Goal: Information Seeking & Learning: Learn about a topic

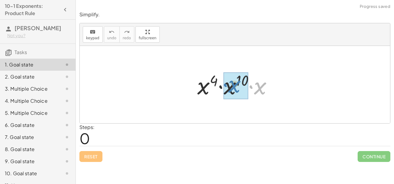
drag, startPoint x: 259, startPoint y: 90, endPoint x: 233, endPoint y: 88, distance: 25.8
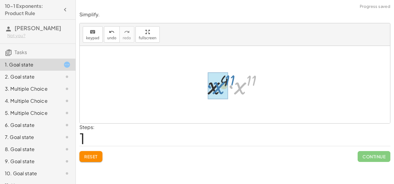
drag, startPoint x: 239, startPoint y: 90, endPoint x: 218, endPoint y: 89, distance: 21.5
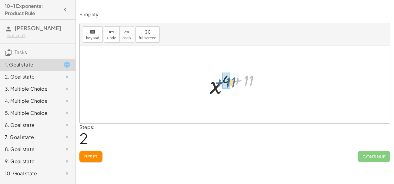
drag, startPoint x: 247, startPoint y: 78, endPoint x: 229, endPoint y: 80, distance: 18.0
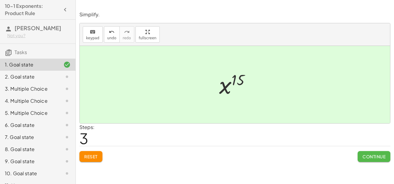
click at [365, 156] on span "Continue" at bounding box center [373, 156] width 23 height 5
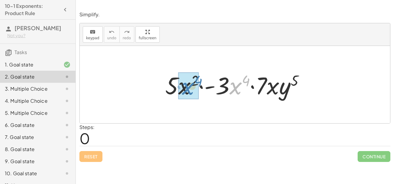
drag, startPoint x: 231, startPoint y: 88, endPoint x: 184, endPoint y: 88, distance: 47.9
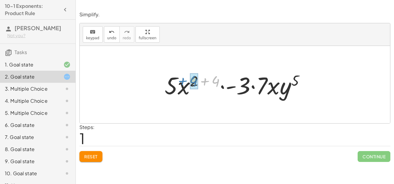
drag, startPoint x: 217, startPoint y: 80, endPoint x: 196, endPoint y: 80, distance: 21.8
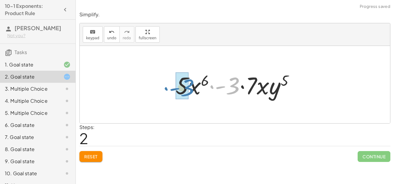
drag, startPoint x: 235, startPoint y: 85, endPoint x: 189, endPoint y: 86, distance: 45.8
click at [189, 86] on div at bounding box center [236, 84] width 129 height 31
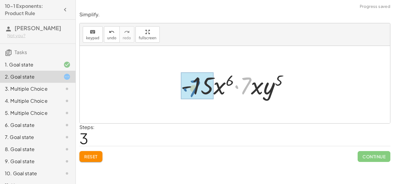
drag, startPoint x: 247, startPoint y: 85, endPoint x: 195, endPoint y: 88, distance: 52.5
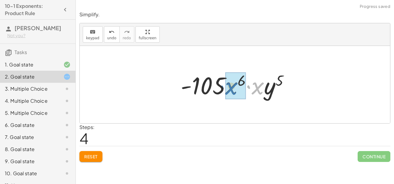
drag, startPoint x: 255, startPoint y: 89, endPoint x: 228, endPoint y: 90, distance: 26.7
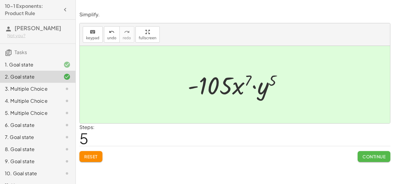
click at [367, 156] on span "Continue" at bounding box center [373, 156] width 23 height 5
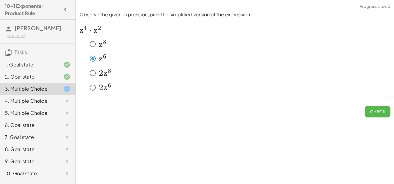
click at [368, 110] on button "Check" at bounding box center [377, 111] width 25 height 11
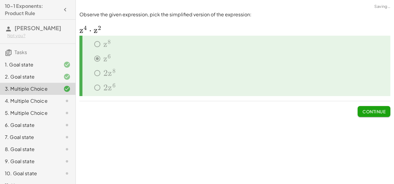
click at [368, 110] on span "Continue" at bounding box center [373, 111] width 23 height 5
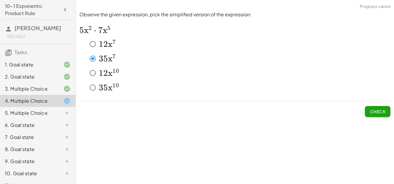
click at [379, 111] on span "Check" at bounding box center [378, 111] width 16 height 5
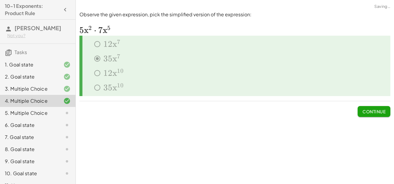
click at [379, 111] on span "Continue" at bounding box center [373, 111] width 23 height 5
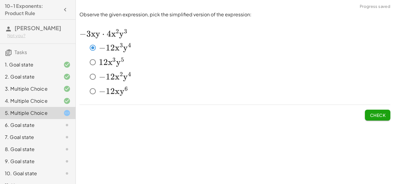
click at [385, 116] on span "Check" at bounding box center [378, 115] width 16 height 5
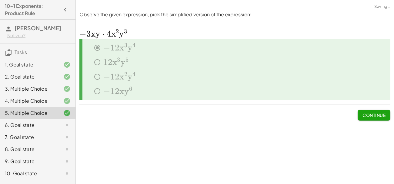
click at [382, 115] on span "Continue" at bounding box center [373, 115] width 23 height 5
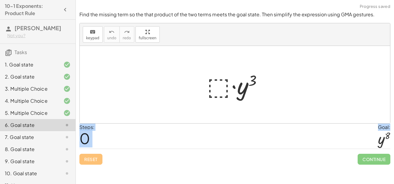
drag, startPoint x: 380, startPoint y: 141, endPoint x: 205, endPoint y: 81, distance: 184.9
click at [0, 0] on div "Find the missing term so the that product of the two terms meets the goal state…" at bounding box center [0, 0] width 0 height 0
click at [213, 84] on div at bounding box center [237, 84] width 66 height 31
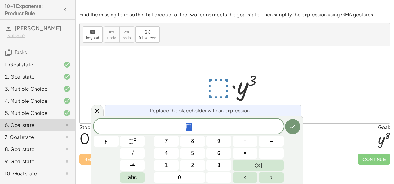
click at [224, 90] on div at bounding box center [237, 84] width 66 height 31
click at [126, 140] on button "⬚ 2" at bounding box center [132, 141] width 25 height 11
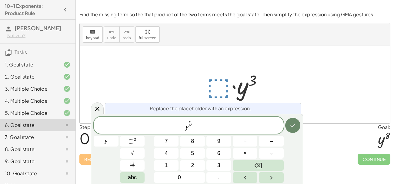
click at [296, 129] on icon "Done" at bounding box center [292, 125] width 7 height 7
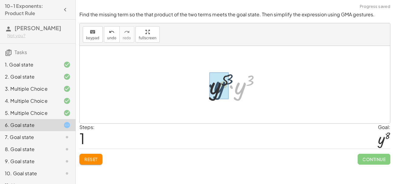
drag, startPoint x: 237, startPoint y: 87, endPoint x: 214, endPoint y: 86, distance: 22.4
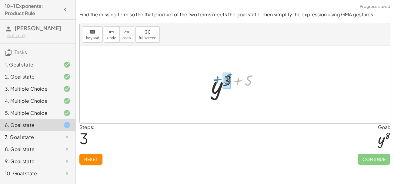
drag, startPoint x: 248, startPoint y: 84, endPoint x: 227, endPoint y: 83, distance: 21.2
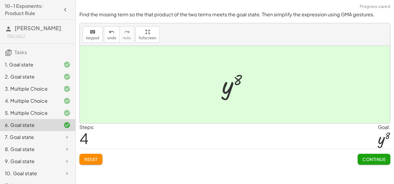
click at [386, 163] on button "Continue" at bounding box center [373, 159] width 33 height 11
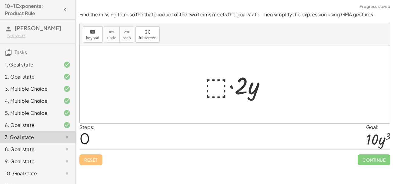
click at [203, 86] on div at bounding box center [236, 84] width 71 height 31
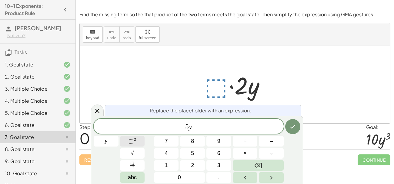
click at [133, 140] on span "⬚" at bounding box center [130, 141] width 5 height 6
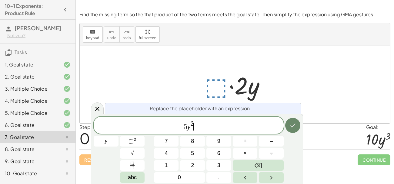
click at [290, 128] on icon "Done" at bounding box center [292, 125] width 7 height 7
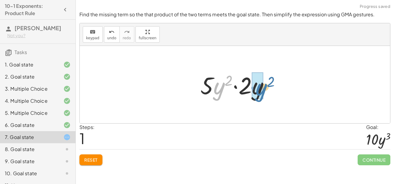
drag, startPoint x: 219, startPoint y: 91, endPoint x: 261, endPoint y: 92, distance: 42.4
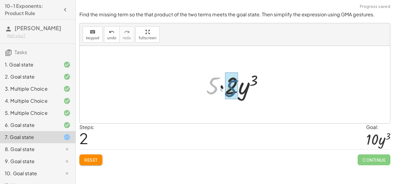
drag, startPoint x: 215, startPoint y: 85, endPoint x: 234, endPoint y: 88, distance: 19.0
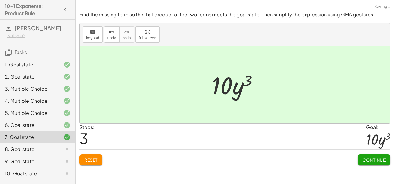
click at [374, 162] on span "Continue" at bounding box center [373, 160] width 23 height 5
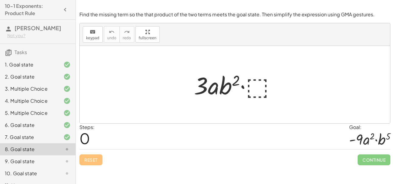
click at [263, 90] on div at bounding box center [237, 84] width 93 height 31
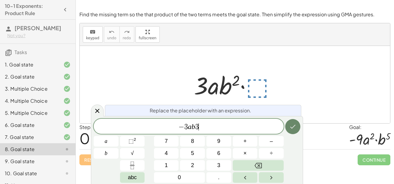
click at [290, 130] on icon "Done" at bounding box center [292, 126] width 7 height 7
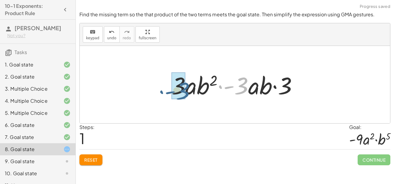
drag, startPoint x: 245, startPoint y: 86, endPoint x: 184, endPoint y: 90, distance: 61.3
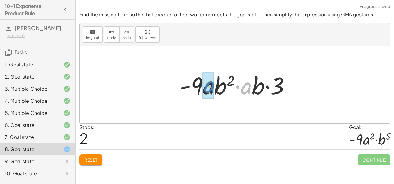
drag, startPoint x: 244, startPoint y: 90, endPoint x: 208, endPoint y: 88, distance: 36.7
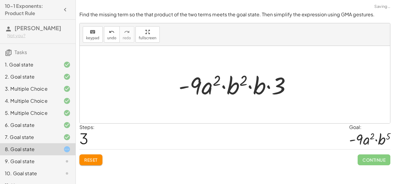
click at [259, 90] on div at bounding box center [237, 84] width 124 height 31
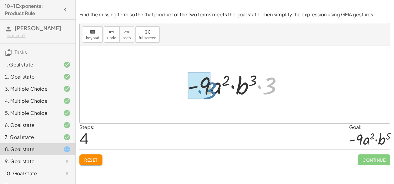
drag, startPoint x: 268, startPoint y: 87, endPoint x: 207, endPoint y: 91, distance: 60.7
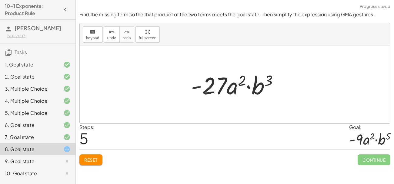
click at [90, 161] on span "Reset" at bounding box center [90, 160] width 13 height 5
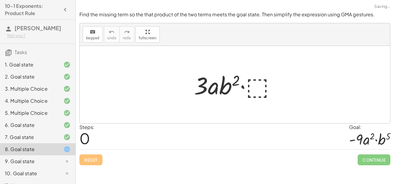
click at [259, 93] on div at bounding box center [237, 84] width 93 height 31
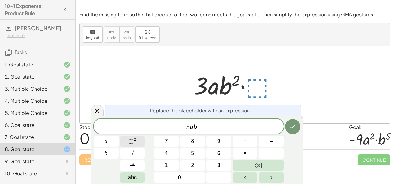
click at [136, 142] on span "⬚ 2" at bounding box center [132, 142] width 8 height 8
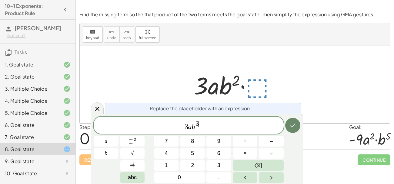
click at [292, 125] on icon "Done" at bounding box center [292, 125] width 7 height 7
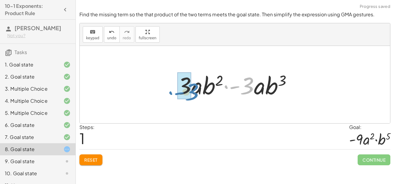
drag, startPoint x: 251, startPoint y: 85, endPoint x: 196, endPoint y: 91, distance: 56.1
click at [196, 91] on div at bounding box center [237, 84] width 126 height 31
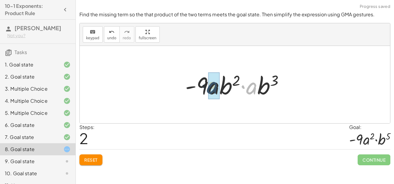
drag, startPoint x: 253, startPoint y: 90, endPoint x: 213, endPoint y: 89, distance: 40.0
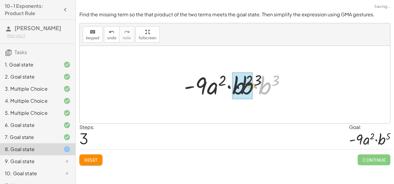
drag, startPoint x: 264, startPoint y: 91, endPoint x: 238, endPoint y: 91, distance: 25.7
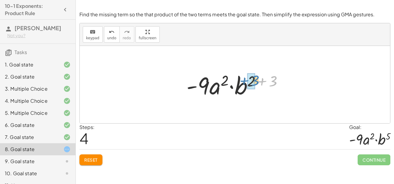
drag, startPoint x: 271, startPoint y: 83, endPoint x: 253, endPoint y: 82, distance: 18.5
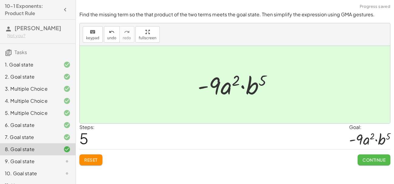
click at [374, 164] on button "Continue" at bounding box center [373, 160] width 33 height 11
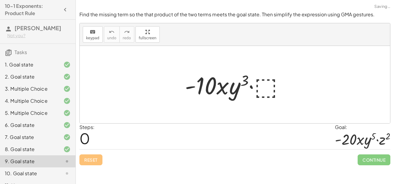
click at [271, 92] on div at bounding box center [237, 84] width 110 height 31
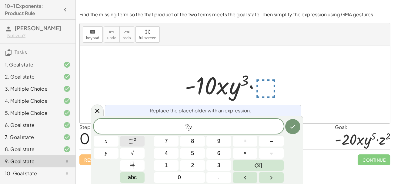
click at [133, 138] on span "⬚ 2" at bounding box center [132, 142] width 8 height 8
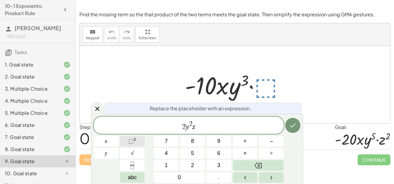
click at [127, 142] on button "⬚ 2" at bounding box center [132, 141] width 25 height 11
click at [294, 129] on button "Done" at bounding box center [292, 125] width 15 height 15
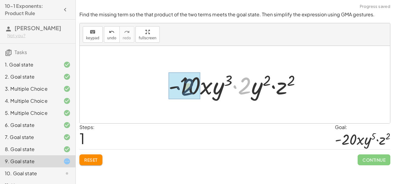
drag, startPoint x: 244, startPoint y: 80, endPoint x: 183, endPoint y: 80, distance: 61.2
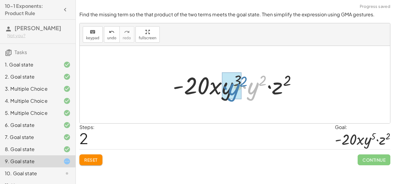
drag, startPoint x: 257, startPoint y: 85, endPoint x: 238, endPoint y: 86, distance: 19.1
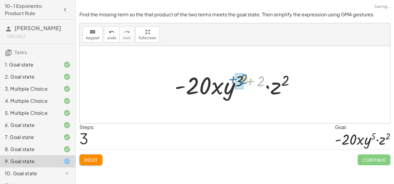
drag, startPoint x: 262, startPoint y: 81, endPoint x: 244, endPoint y: 80, distance: 18.2
click at [244, 80] on div at bounding box center [236, 84] width 131 height 31
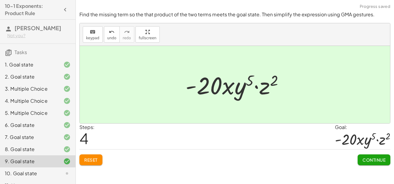
click at [382, 161] on span "Continue" at bounding box center [373, 160] width 23 height 5
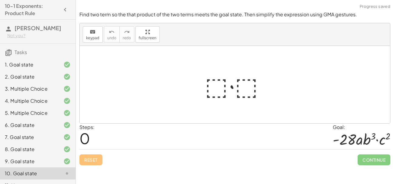
click at [218, 86] on div at bounding box center [237, 84] width 71 height 31
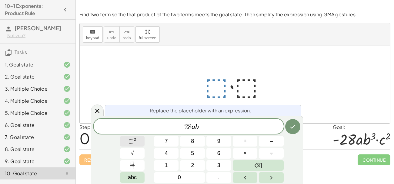
click at [143, 138] on button "⬚ 2" at bounding box center [132, 141] width 25 height 11
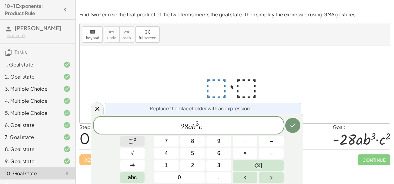
click at [143, 143] on button "⬚ 2" at bounding box center [132, 141] width 25 height 11
click at [295, 128] on icon "Done" at bounding box center [292, 125] width 7 height 7
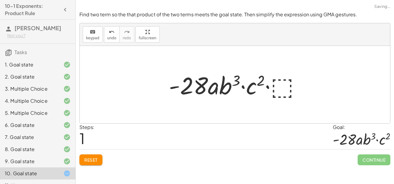
click at [282, 86] on div at bounding box center [237, 84] width 143 height 31
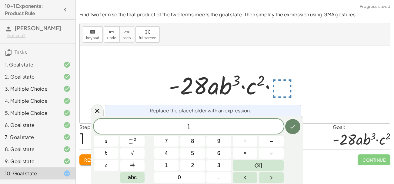
click at [292, 122] on button "Done" at bounding box center [292, 126] width 15 height 15
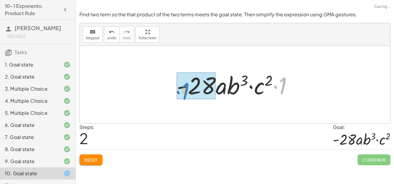
drag, startPoint x: 281, startPoint y: 83, endPoint x: 185, endPoint y: 88, distance: 96.2
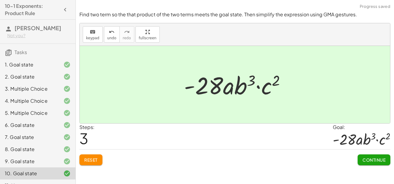
click at [372, 162] on span "Continue" at bounding box center [373, 160] width 23 height 5
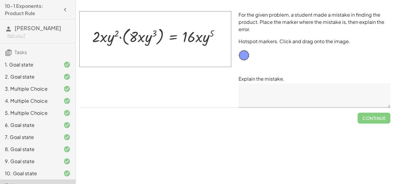
click at [272, 93] on textarea at bounding box center [314, 96] width 152 height 24
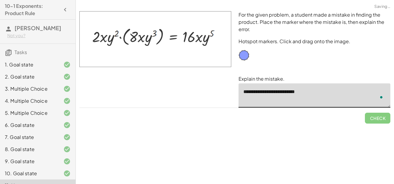
click at [272, 93] on textarea "**********" at bounding box center [314, 96] width 152 height 24
click at [298, 108] on div "**********" at bounding box center [314, 60] width 159 height 104
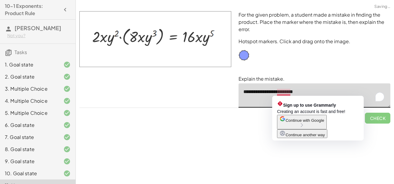
click at [285, 93] on textarea "**********" at bounding box center [314, 96] width 152 height 24
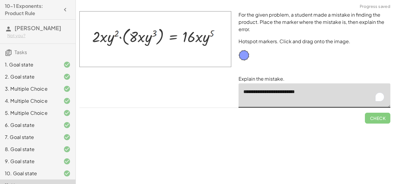
click at [319, 92] on textarea "**********" at bounding box center [314, 96] width 152 height 24
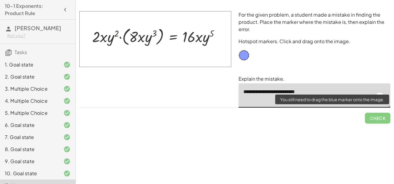
click at [350, 129] on div "Simplify. keyboard keypad undo undo redo redo fullscreen · x 4 · x 10 · x · x 4…" at bounding box center [235, 92] width 318 height 184
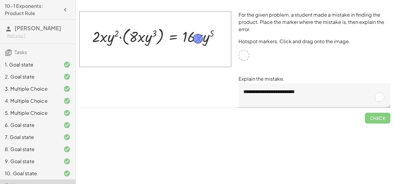
drag, startPoint x: 246, startPoint y: 57, endPoint x: 200, endPoint y: 41, distance: 48.6
click at [363, 114] on div "Check" at bounding box center [234, 116] width 311 height 16
click at [366, 115] on button "Check" at bounding box center [377, 118] width 25 height 11
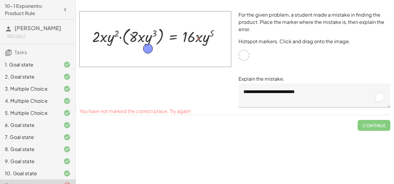
drag, startPoint x: 199, startPoint y: 38, endPoint x: 148, endPoint y: 48, distance: 51.2
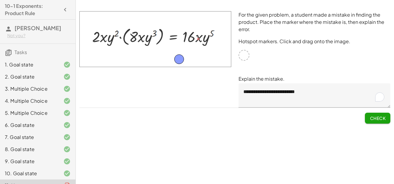
drag, startPoint x: 149, startPoint y: 50, endPoint x: 181, endPoint y: 61, distance: 33.1
drag, startPoint x: 181, startPoint y: 61, endPoint x: 200, endPoint y: 41, distance: 27.2
drag, startPoint x: 200, startPoint y: 41, endPoint x: 105, endPoint y: 40, distance: 94.5
click at [376, 116] on span "Check" at bounding box center [378, 118] width 16 height 5
click at [377, 118] on span "Check" at bounding box center [378, 118] width 16 height 5
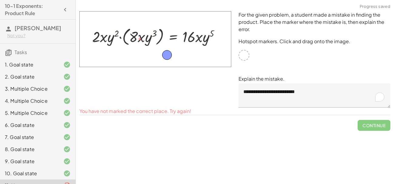
drag, startPoint x: 142, startPoint y: 41, endPoint x: 169, endPoint y: 57, distance: 31.6
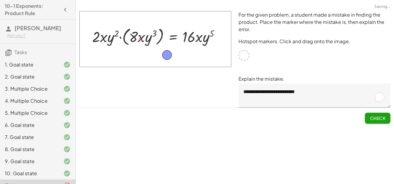
click at [310, 93] on textarea "**********" at bounding box center [314, 96] width 152 height 24
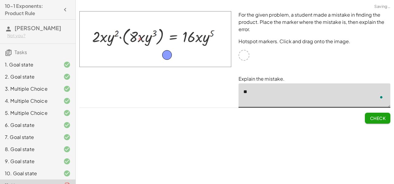
type textarea "*"
click at [177, 94] on div at bounding box center [155, 60] width 159 height 104
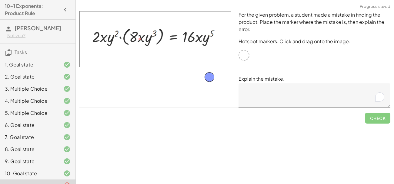
drag, startPoint x: 166, startPoint y: 55, endPoint x: 211, endPoint y: 79, distance: 50.3
click at [140, 38] on img at bounding box center [155, 39] width 152 height 56
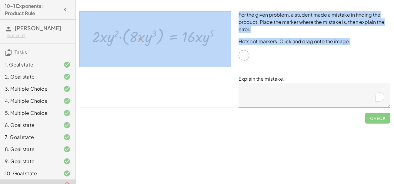
drag, startPoint x: 246, startPoint y: 55, endPoint x: 186, endPoint y: 53, distance: 59.7
click at [186, 53] on div "For the given problem, a student made a mistake in finding the product. Place t…" at bounding box center [235, 60] width 318 height 104
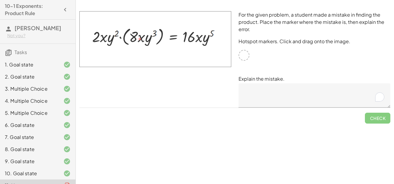
click at [210, 102] on div at bounding box center [155, 60] width 159 height 104
drag, startPoint x: 192, startPoint y: 85, endPoint x: 196, endPoint y: 73, distance: 12.9
click at [196, 73] on div at bounding box center [155, 60] width 159 height 104
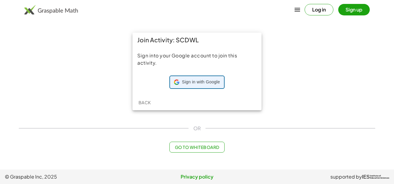
click at [202, 79] on span "Sign in with Google" at bounding box center [201, 82] width 38 height 6
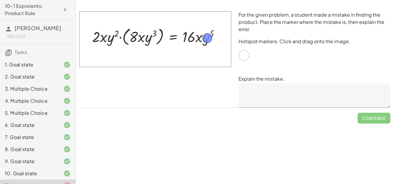
drag, startPoint x: 243, startPoint y: 55, endPoint x: 206, endPoint y: 38, distance: 40.5
click at [270, 83] on div "Explain the mistake." at bounding box center [314, 91] width 152 height 32
drag, startPoint x: 209, startPoint y: 33, endPoint x: 205, endPoint y: 20, distance: 13.8
drag, startPoint x: 205, startPoint y: 23, endPoint x: 122, endPoint y: 37, distance: 84.7
click at [256, 87] on textarea at bounding box center [314, 96] width 152 height 24
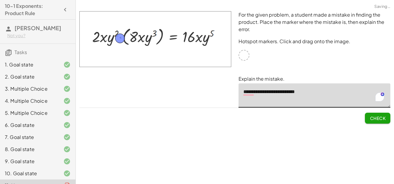
click at [383, 113] on button "Check" at bounding box center [377, 118] width 25 height 11
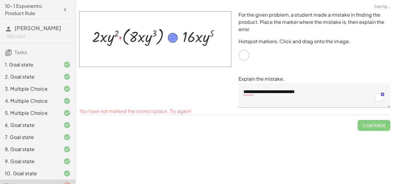
drag, startPoint x: 120, startPoint y: 40, endPoint x: 173, endPoint y: 40, distance: 53.0
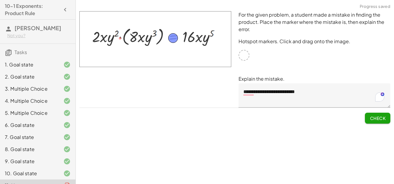
click at [376, 121] on button "Check" at bounding box center [377, 118] width 25 height 11
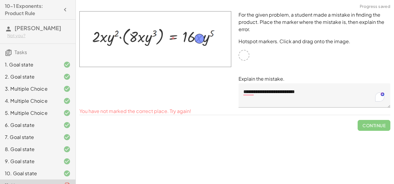
drag, startPoint x: 174, startPoint y: 38, endPoint x: 201, endPoint y: 38, distance: 26.4
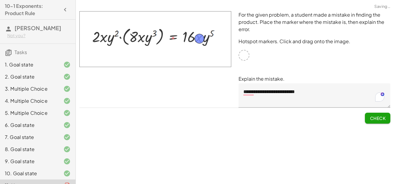
click at [376, 115] on button "Check" at bounding box center [377, 118] width 25 height 11
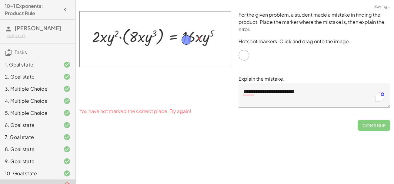
drag, startPoint x: 198, startPoint y: 41, endPoint x: 187, endPoint y: 42, distance: 11.3
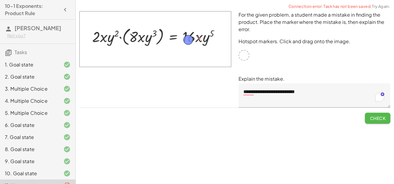
click at [373, 117] on span "Check" at bounding box center [378, 118] width 16 height 5
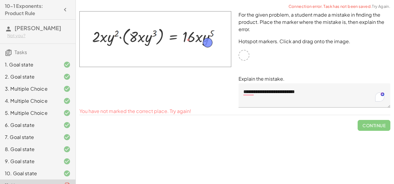
drag, startPoint x: 186, startPoint y: 39, endPoint x: 205, endPoint y: 41, distance: 19.2
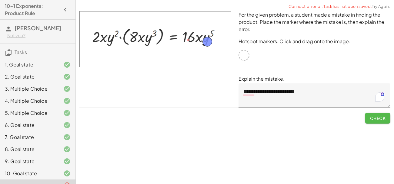
click at [381, 115] on button "Check" at bounding box center [377, 118] width 25 height 11
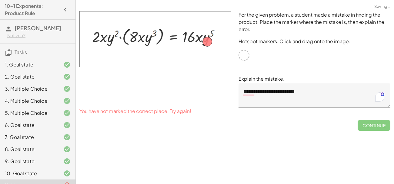
drag, startPoint x: 212, startPoint y: 41, endPoint x: 170, endPoint y: 39, distance: 42.2
click at [170, 39] on img at bounding box center [155, 39] width 152 height 56
drag, startPoint x: 204, startPoint y: 43, endPoint x: 119, endPoint y: 39, distance: 84.6
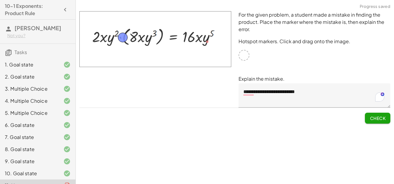
click at [0, 0] on div "**********" at bounding box center [0, 0] width 0 height 0
click at [380, 123] on button "Check" at bounding box center [377, 118] width 25 height 11
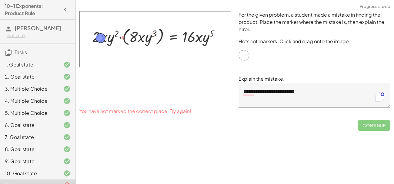
drag, startPoint x: 126, startPoint y: 38, endPoint x: 104, endPoint y: 38, distance: 22.7
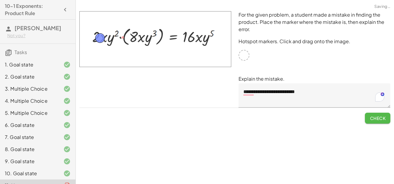
click at [384, 120] on span "Check" at bounding box center [378, 118] width 16 height 5
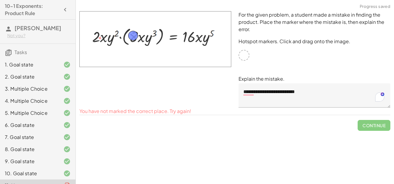
drag, startPoint x: 97, startPoint y: 35, endPoint x: 130, endPoint y: 32, distance: 33.1
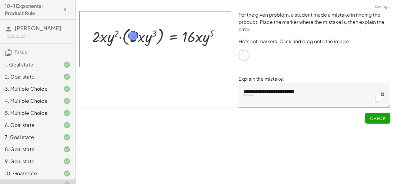
click at [379, 118] on span "Check" at bounding box center [378, 118] width 16 height 5
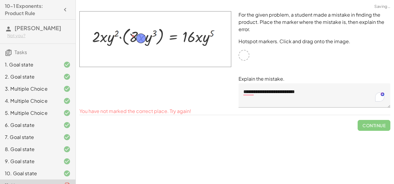
drag, startPoint x: 132, startPoint y: 35, endPoint x: 141, endPoint y: 38, distance: 9.3
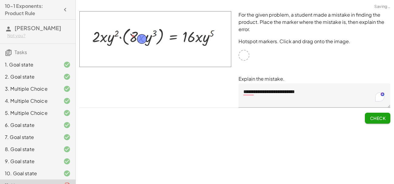
click at [377, 114] on button "Check" at bounding box center [377, 118] width 25 height 11
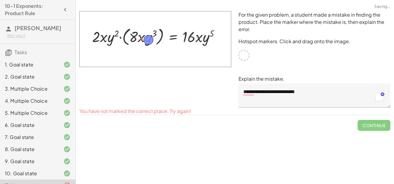
drag, startPoint x: 141, startPoint y: 40, endPoint x: 148, endPoint y: 41, distance: 7.1
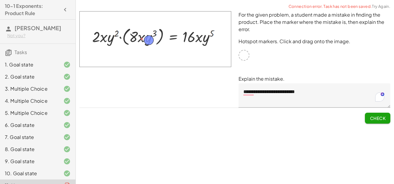
click at [377, 120] on span "Check" at bounding box center [378, 118] width 16 height 5
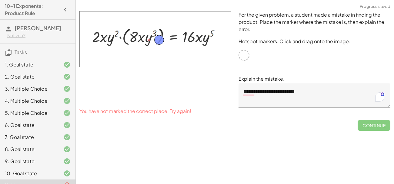
drag, startPoint x: 151, startPoint y: 39, endPoint x: 162, endPoint y: 39, distance: 10.6
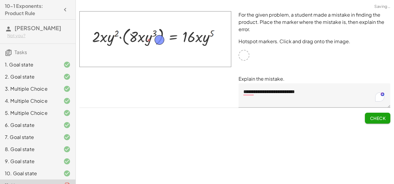
click at [380, 121] on button "Check" at bounding box center [377, 118] width 25 height 11
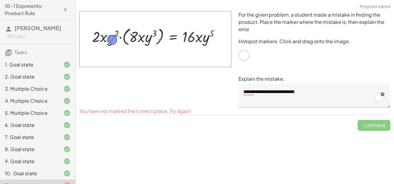
drag, startPoint x: 160, startPoint y: 39, endPoint x: 112, endPoint y: 39, distance: 47.9
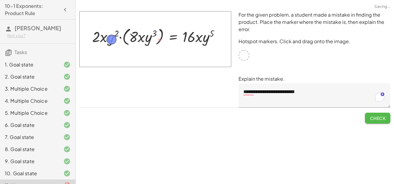
click at [376, 120] on span "Check" at bounding box center [378, 118] width 16 height 5
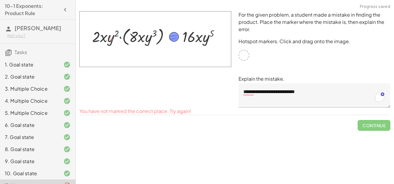
drag, startPoint x: 110, startPoint y: 38, endPoint x: 172, endPoint y: 36, distance: 61.8
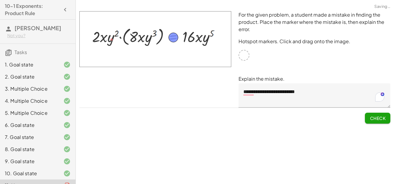
click at [373, 119] on span "Check" at bounding box center [378, 118] width 16 height 5
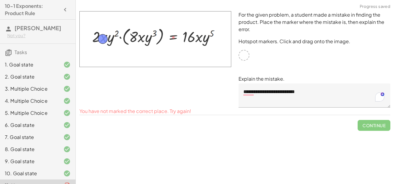
drag, startPoint x: 174, startPoint y: 37, endPoint x: 103, endPoint y: 39, distance: 70.9
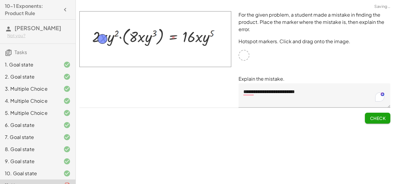
click at [366, 116] on button "Check" at bounding box center [377, 118] width 25 height 11
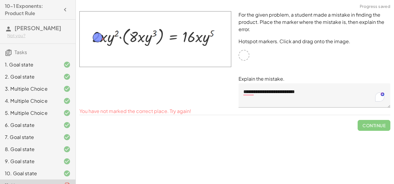
drag, startPoint x: 103, startPoint y: 37, endPoint x: 98, endPoint y: 35, distance: 6.1
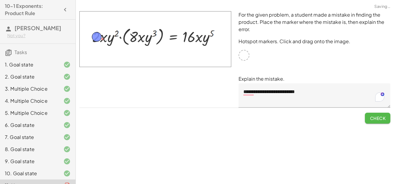
click at [376, 117] on span "Check" at bounding box center [378, 118] width 16 height 5
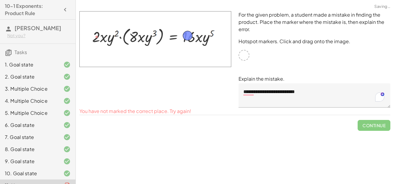
drag, startPoint x: 96, startPoint y: 35, endPoint x: 188, endPoint y: 36, distance: 91.5
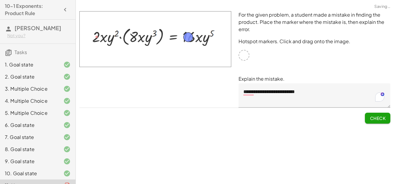
click at [0, 0] on div "**********" at bounding box center [0, 0] width 0 height 0
click at [375, 118] on span "Check" at bounding box center [378, 118] width 16 height 5
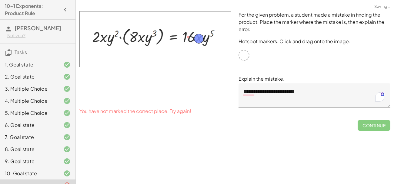
drag, startPoint x: 188, startPoint y: 36, endPoint x: 199, endPoint y: 37, distance: 11.0
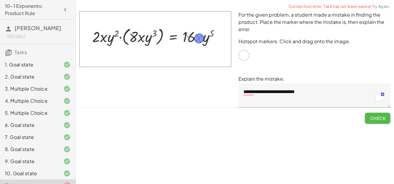
click at [370, 118] on span "Check" at bounding box center [378, 118] width 16 height 5
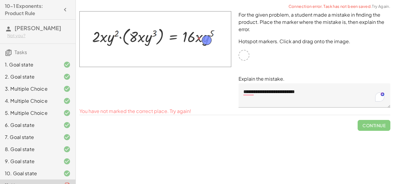
drag, startPoint x: 201, startPoint y: 37, endPoint x: 208, endPoint y: 38, distance: 7.8
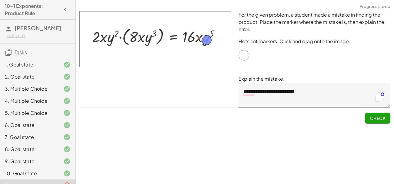
click at [376, 117] on span "Check" at bounding box center [378, 118] width 16 height 5
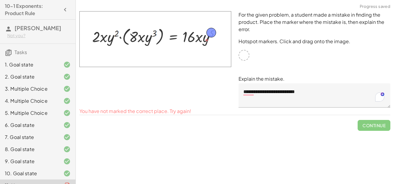
drag, startPoint x: 210, startPoint y: 38, endPoint x: 215, endPoint y: 31, distance: 8.9
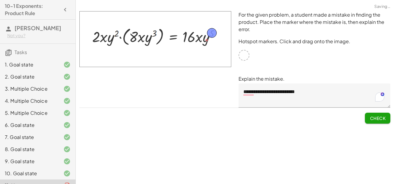
click at [376, 117] on span "Check" at bounding box center [378, 118] width 16 height 5
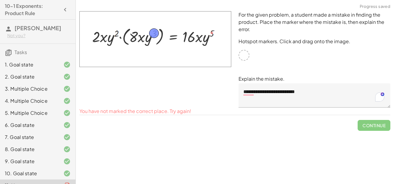
drag, startPoint x: 214, startPoint y: 29, endPoint x: 157, endPoint y: 30, distance: 57.9
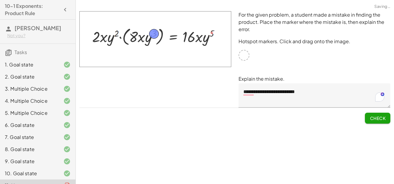
click at [383, 116] on span "Check" at bounding box center [378, 118] width 16 height 5
drag, startPoint x: 156, startPoint y: 32, endPoint x: 118, endPoint y: 31, distance: 37.9
click at [380, 123] on button "Check" at bounding box center [377, 118] width 25 height 11
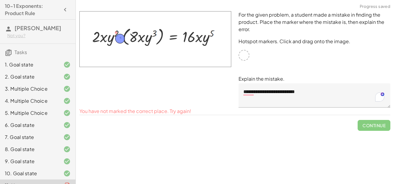
drag, startPoint x: 119, startPoint y: 33, endPoint x: 123, endPoint y: 39, distance: 7.7
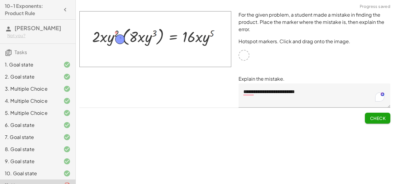
click at [377, 120] on span "Check" at bounding box center [378, 118] width 16 height 5
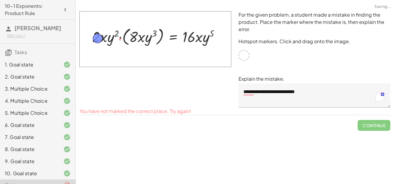
drag, startPoint x: 123, startPoint y: 40, endPoint x: 99, endPoint y: 39, distance: 23.9
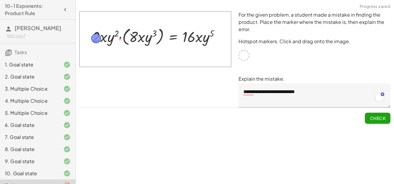
click at [384, 118] on span "Check" at bounding box center [378, 118] width 16 height 5
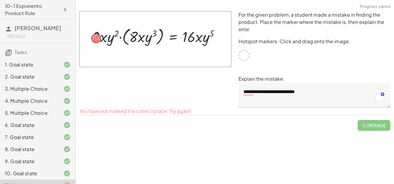
click at [311, 92] on textarea "**********" at bounding box center [314, 96] width 152 height 24
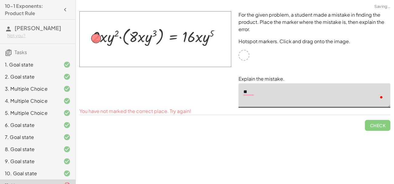
type textarea "*"
click at [101, 40] on img at bounding box center [155, 39] width 152 height 56
drag, startPoint x: 98, startPoint y: 38, endPoint x: 198, endPoint y: 39, distance: 100.6
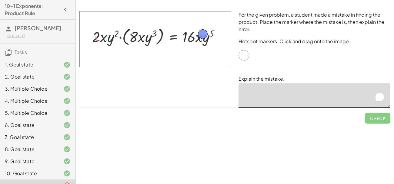
drag, startPoint x: 198, startPoint y: 39, endPoint x: 204, endPoint y: 33, distance: 8.4
click at [263, 93] on textarea "To enrich screen reader interactions, please activate Accessibility in Grammarl…" at bounding box center [314, 96] width 152 height 24
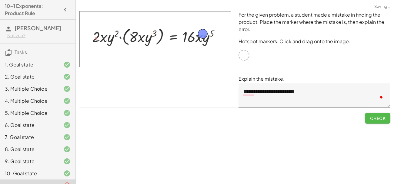
click at [378, 119] on span "Check" at bounding box center [378, 118] width 16 height 5
click at [250, 93] on textarea "**********" at bounding box center [314, 96] width 152 height 24
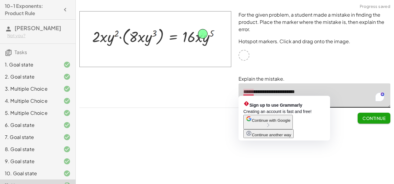
click at [246, 93] on textarea "**********" at bounding box center [314, 96] width 152 height 24
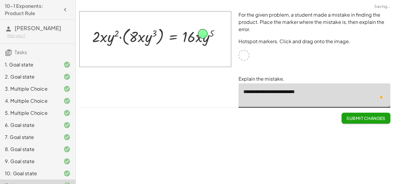
type textarea "**********"
click at [310, 78] on p "Explain the mistake." at bounding box center [314, 78] width 152 height 7
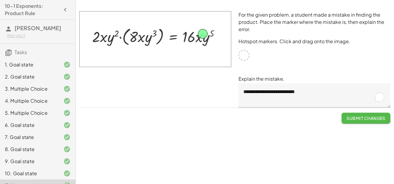
click at [358, 114] on button "Submit Changes" at bounding box center [365, 118] width 49 height 11
click at [371, 118] on span "Continue" at bounding box center [373, 118] width 23 height 5
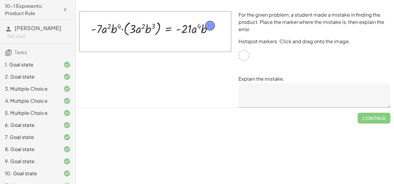
drag, startPoint x: 247, startPoint y: 55, endPoint x: 212, endPoint y: 25, distance: 45.8
click at [275, 91] on textarea at bounding box center [314, 96] width 152 height 24
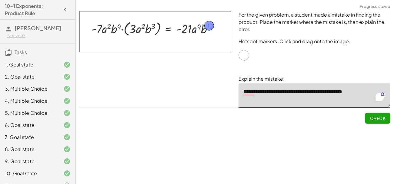
type textarea "**********"
click at [383, 119] on span "Check" at bounding box center [378, 118] width 16 height 5
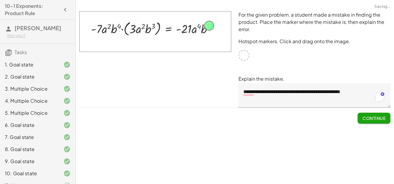
click at [383, 119] on span "Continue" at bounding box center [373, 118] width 23 height 5
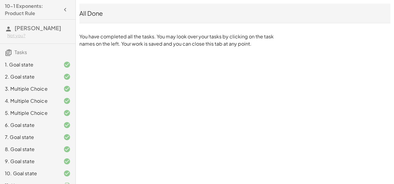
scroll to position [22, 0]
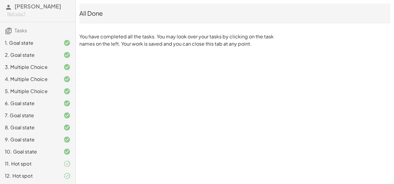
click at [51, 162] on div "11. Hot spot" at bounding box center [29, 164] width 49 height 7
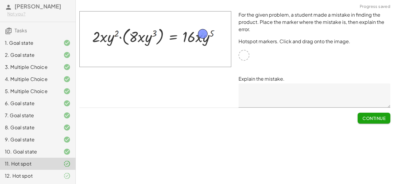
click at [374, 121] on span "Continue" at bounding box center [373, 118] width 23 height 5
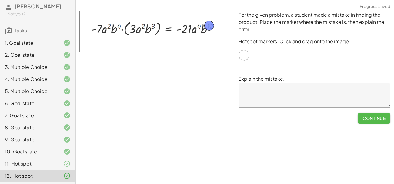
click at [374, 121] on span "Continue" at bounding box center [373, 118] width 23 height 5
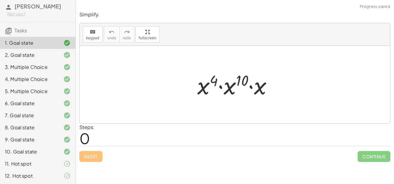
click at [65, 169] on div "11. Hot spot" at bounding box center [37, 164] width 75 height 12
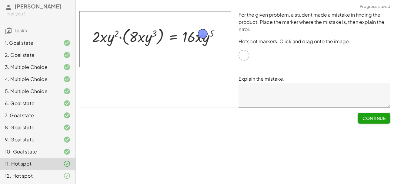
click at [373, 121] on button "Continue" at bounding box center [373, 118] width 33 height 11
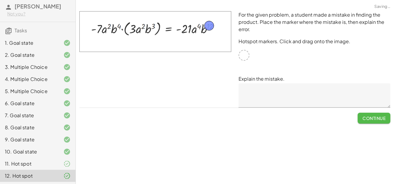
click at [367, 116] on span "Continue" at bounding box center [373, 118] width 23 height 5
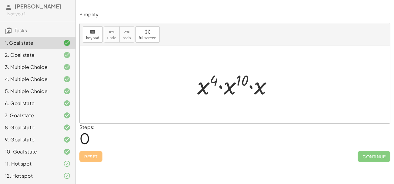
click at [40, 168] on div "11. Hot spot" at bounding box center [37, 164] width 75 height 12
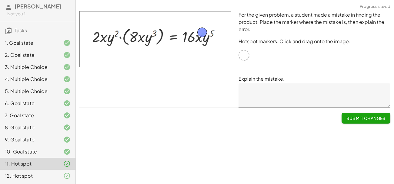
click at [365, 123] on button "Submit Changes" at bounding box center [365, 118] width 49 height 11
click at [368, 121] on button "Continue" at bounding box center [373, 118] width 33 height 11
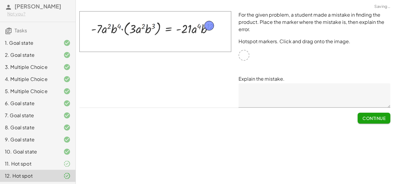
click at [377, 119] on span "Continue" at bounding box center [373, 118] width 23 height 5
